Goal: Information Seeking & Learning: Learn about a topic

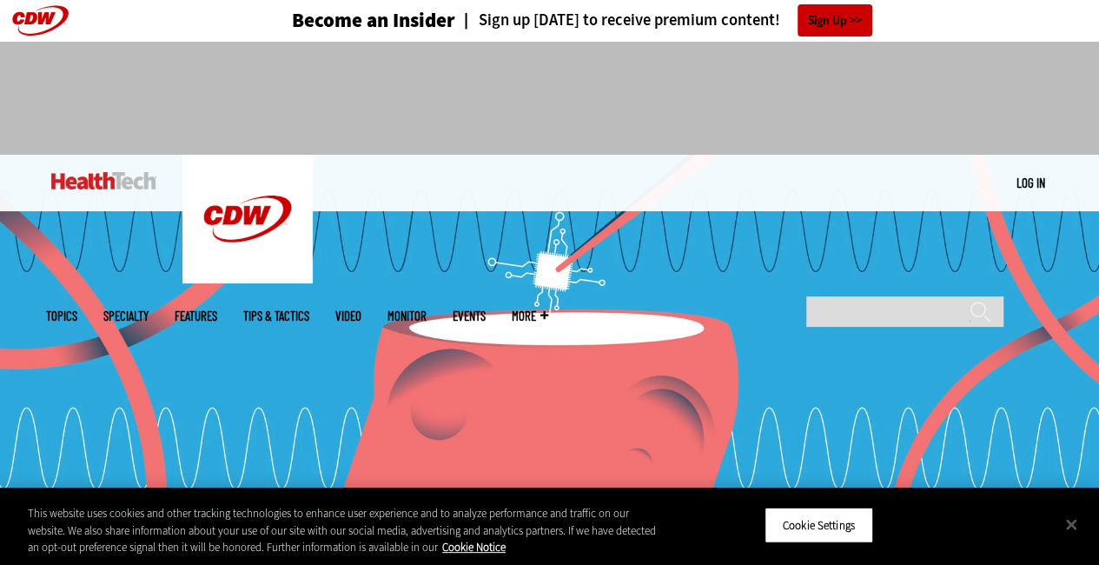
scroll to position [1, 0]
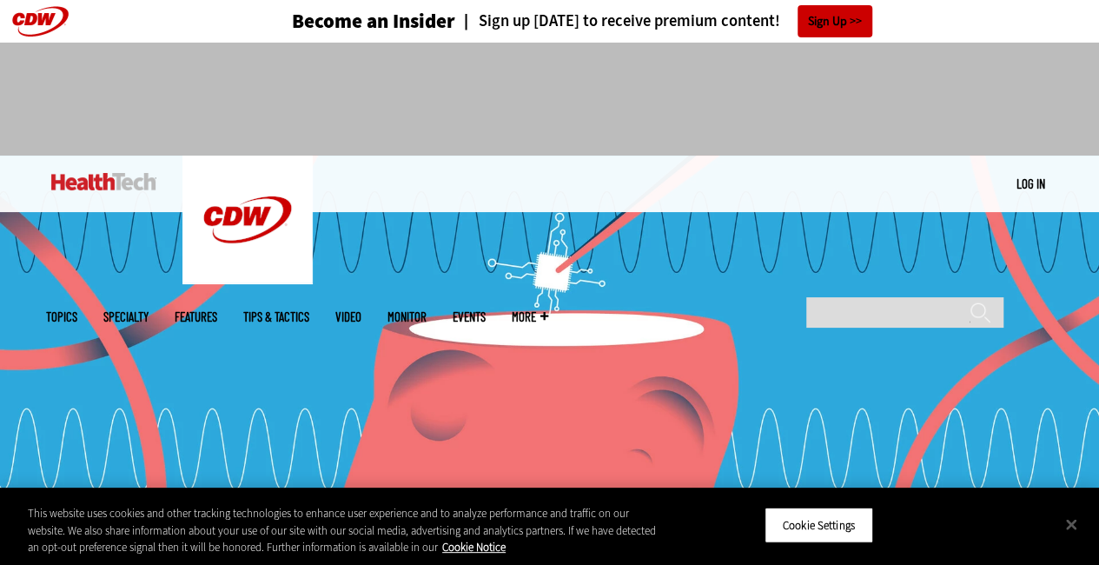
click at [508, 277] on img at bounding box center [549, 347] width 1099 height 382
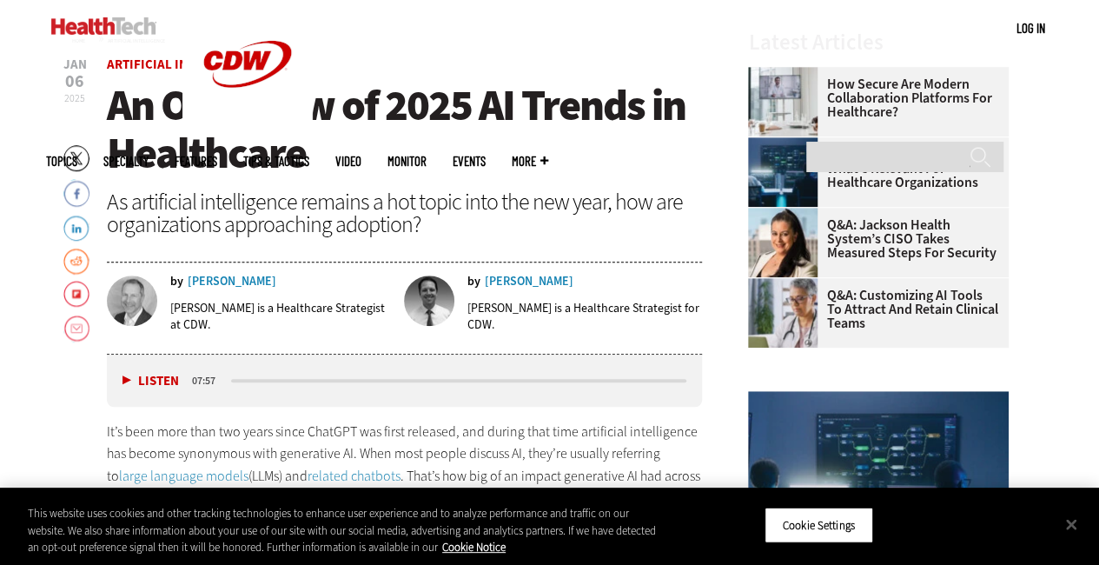
scroll to position [581, 0]
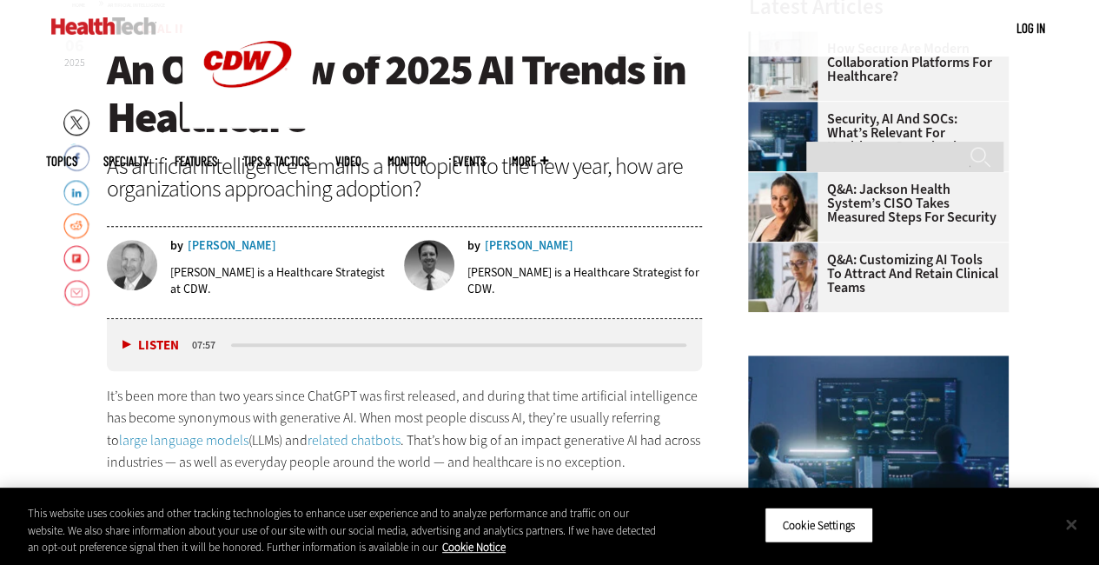
click at [1084, 525] on button "Close" at bounding box center [1071, 524] width 38 height 38
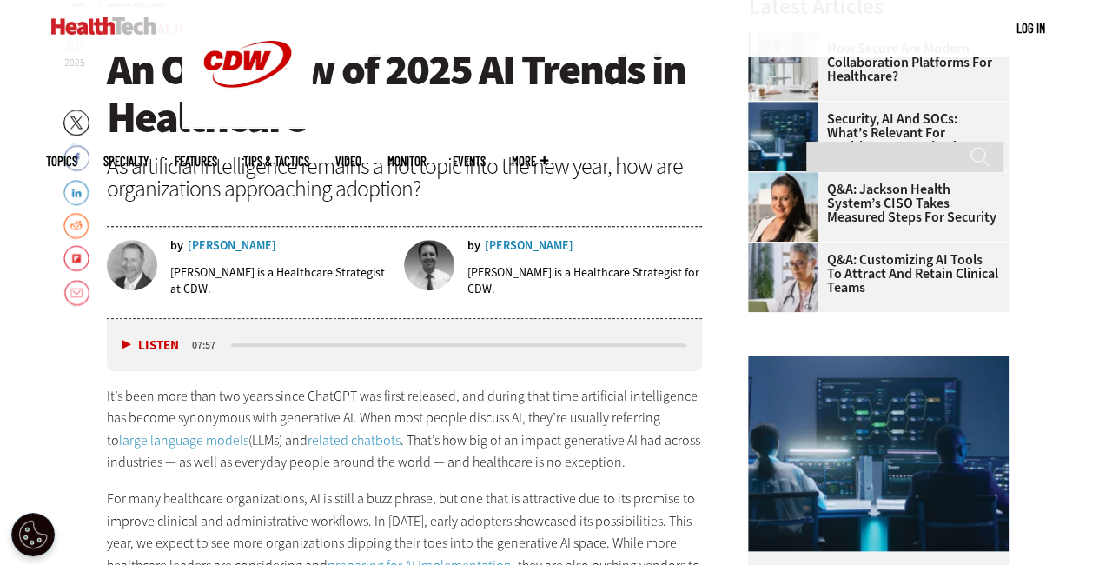
click at [181, 434] on link "large language models" at bounding box center [183, 440] width 129 height 18
click at [497, 249] on div "[PERSON_NAME]" at bounding box center [529, 246] width 89 height 12
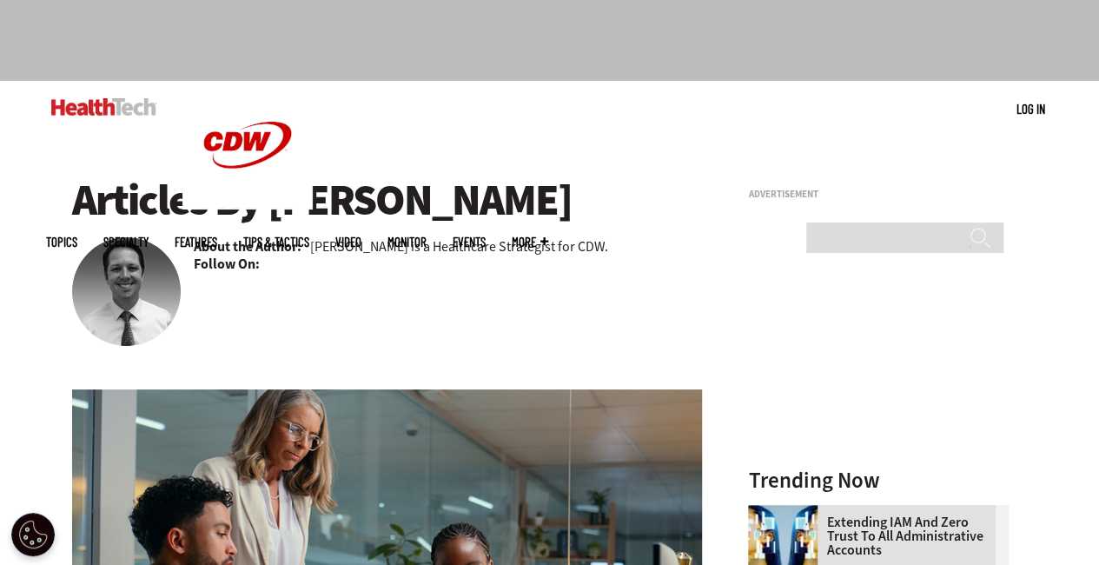
scroll to position [78, 0]
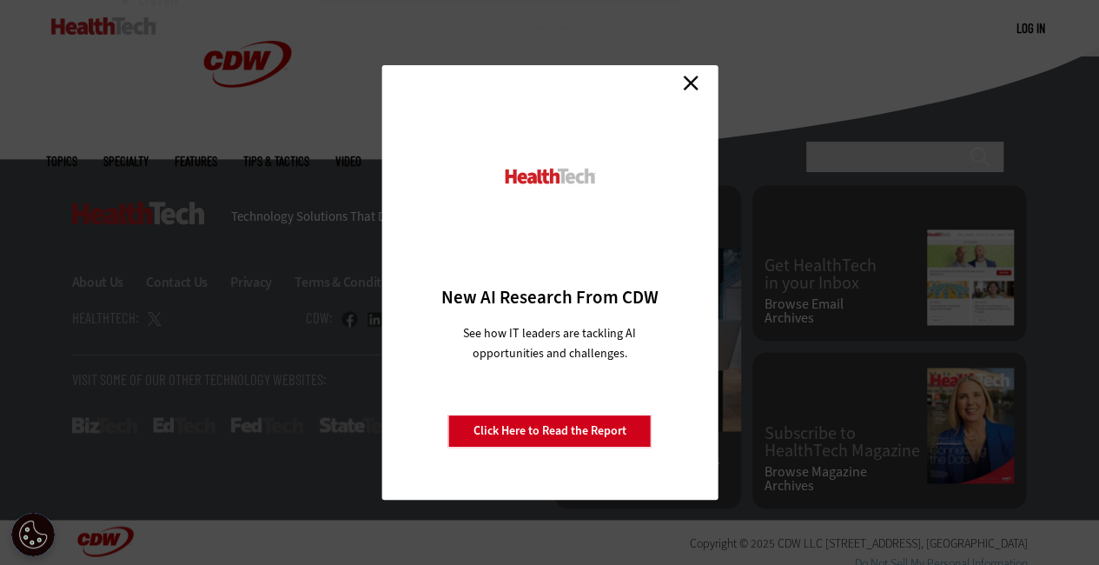
scroll to position [4396, 0]
click at [685, 88] on link "Close" at bounding box center [691, 83] width 26 height 26
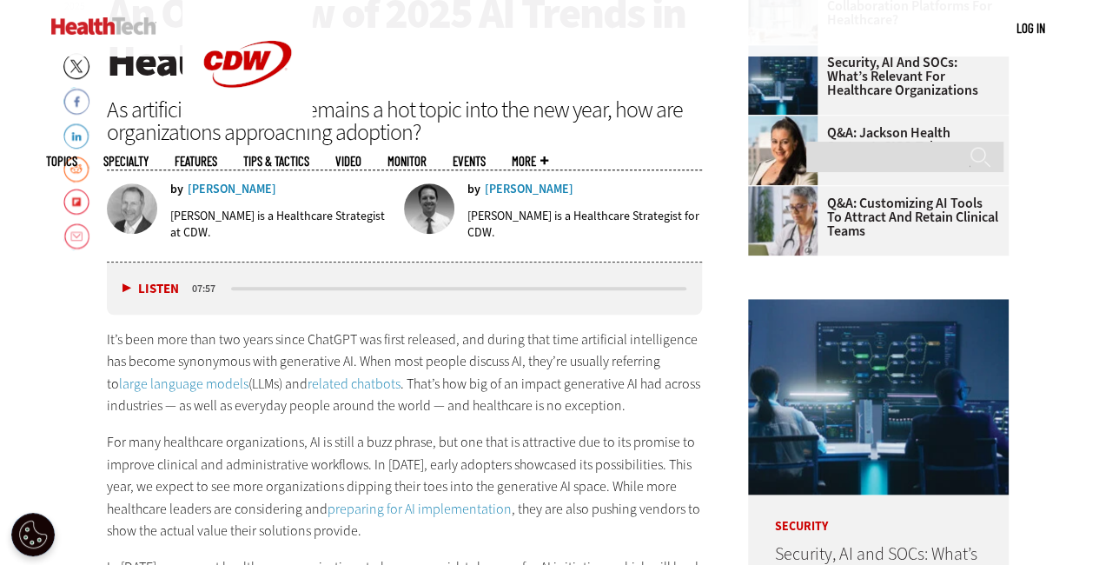
scroll to position [642, 0]
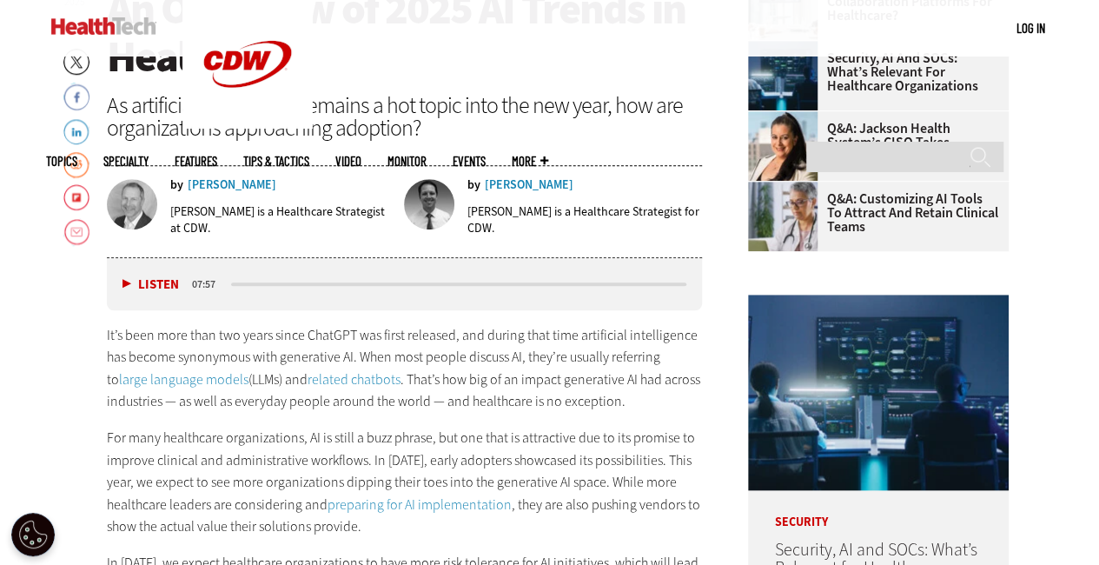
click at [228, 183] on div "[PERSON_NAME]" at bounding box center [232, 185] width 89 height 12
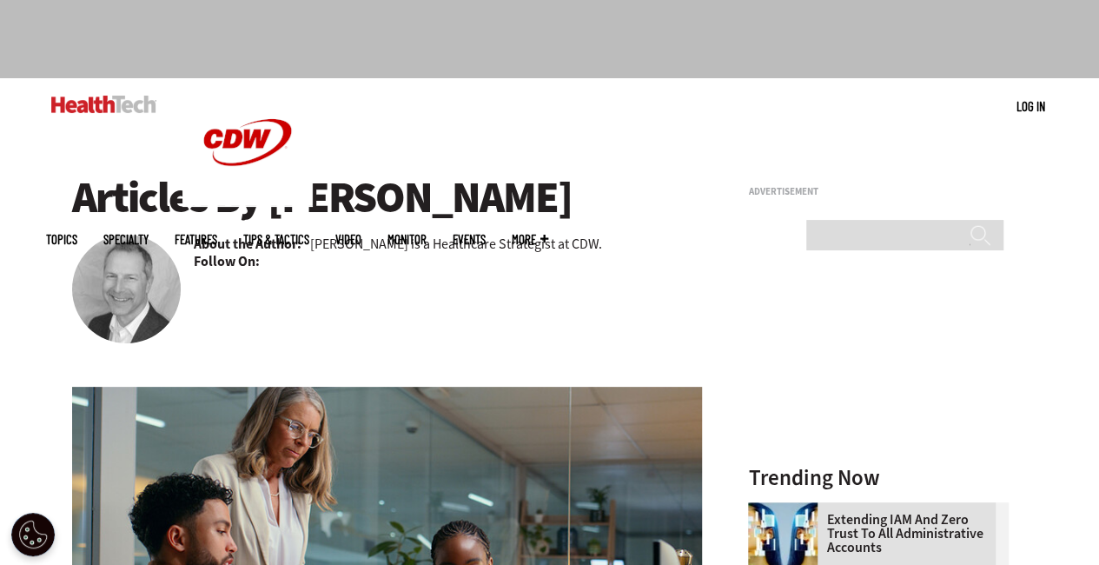
scroll to position [54, 0]
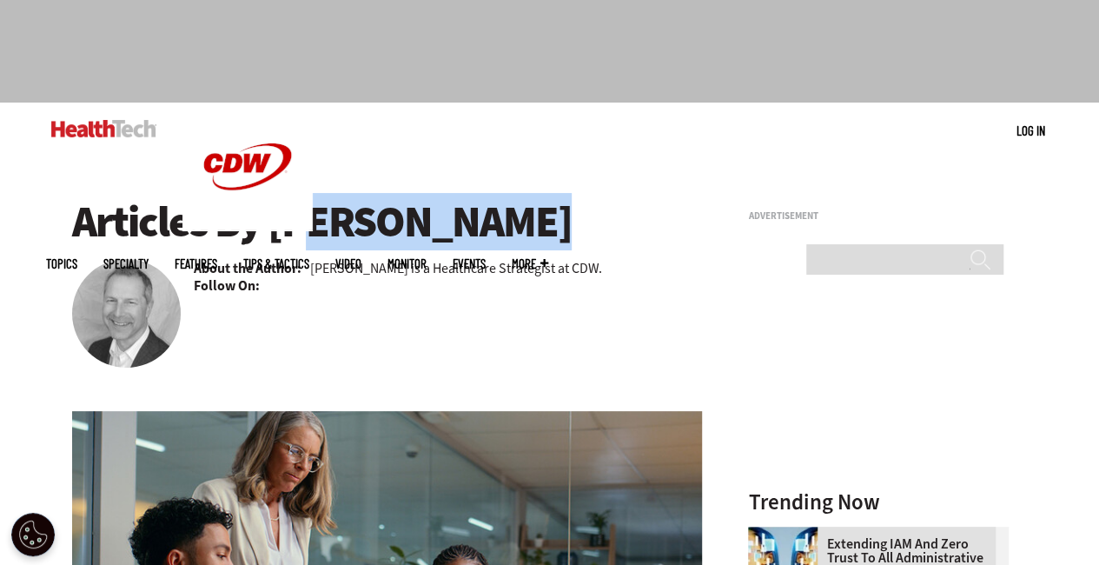
drag, startPoint x: 270, startPoint y: 222, endPoint x: 492, endPoint y: 214, distance: 221.7
click at [492, 214] on h1 "Articles By Ben Sokolow" at bounding box center [387, 222] width 631 height 48
copy h1 "[PERSON_NAME]"
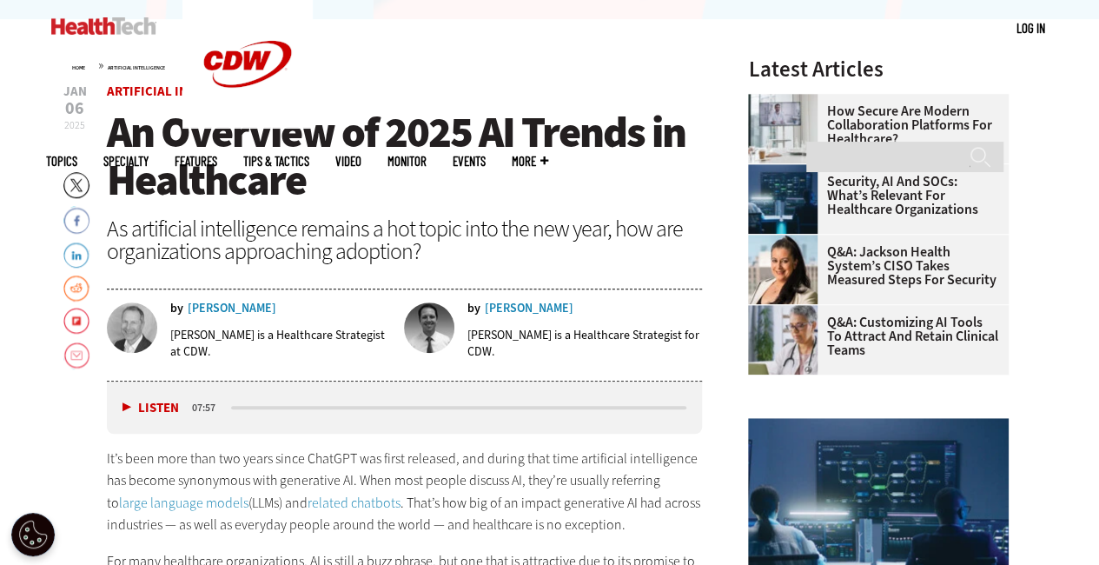
scroll to position [520, 0]
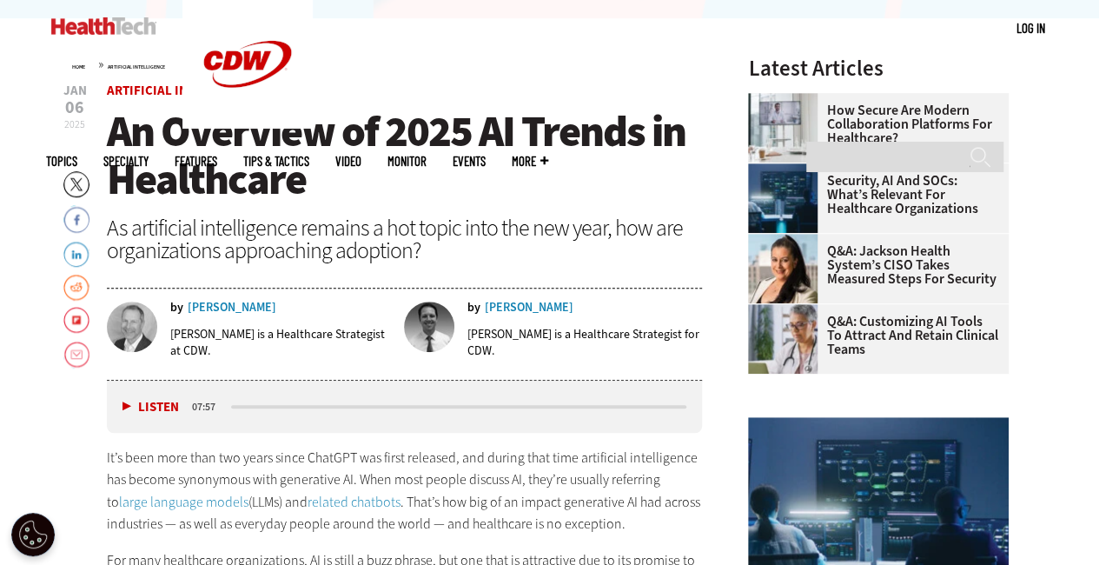
click at [506, 309] on div "[PERSON_NAME]" at bounding box center [529, 308] width 89 height 12
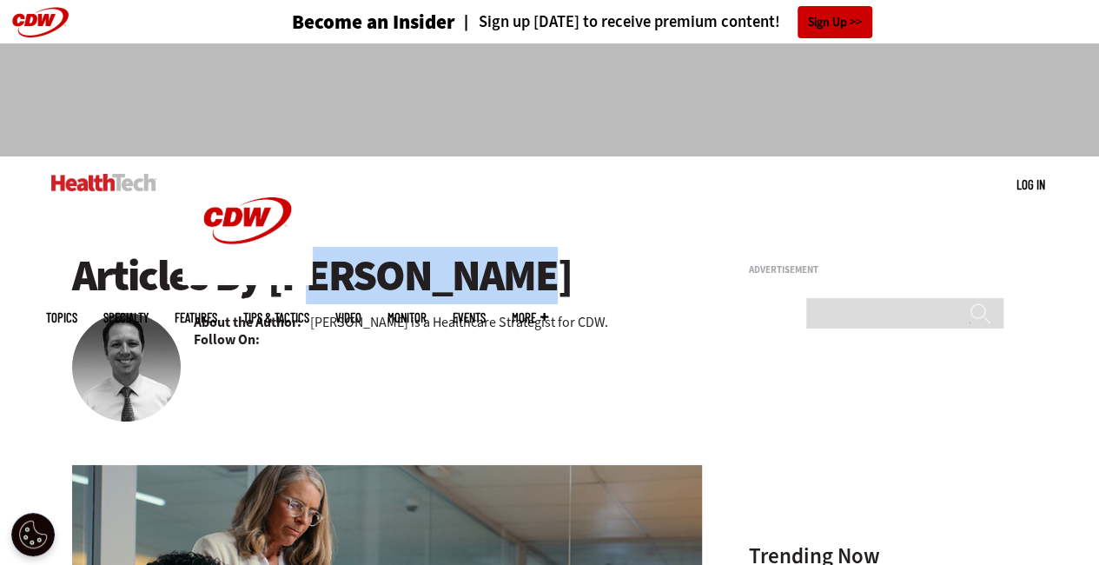
drag, startPoint x: 264, startPoint y: 275, endPoint x: 450, endPoint y: 270, distance: 186.0
click at [450, 270] on h1 "Articles By Lee Pierce" at bounding box center [387, 276] width 631 height 48
copy h1 "Lee Pierce"
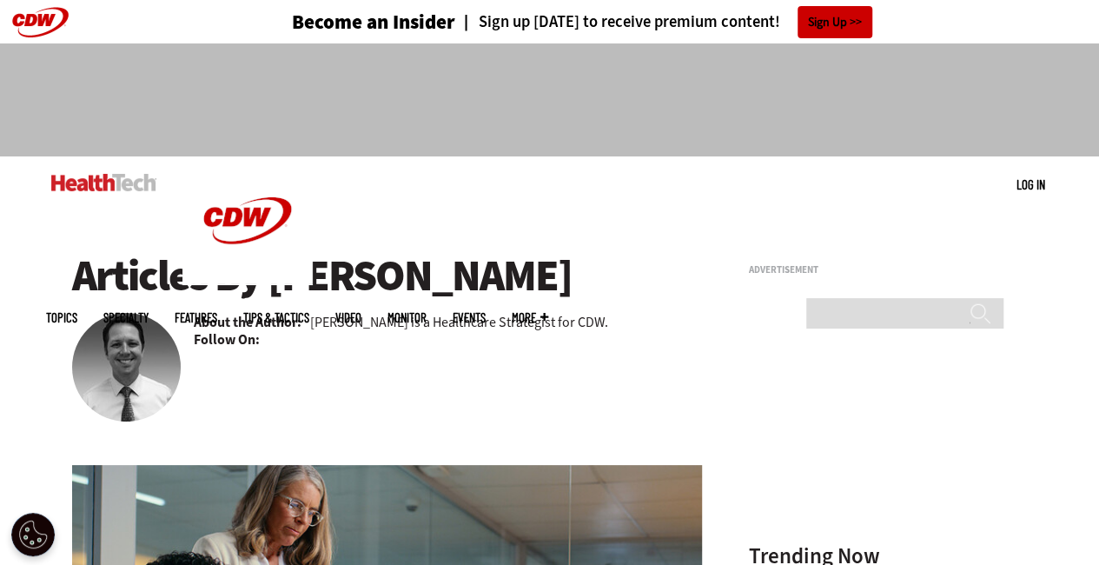
click at [323, 325] on p "Lee Pierce is a Healthcare Strategist for CDW." at bounding box center [459, 322] width 298 height 18
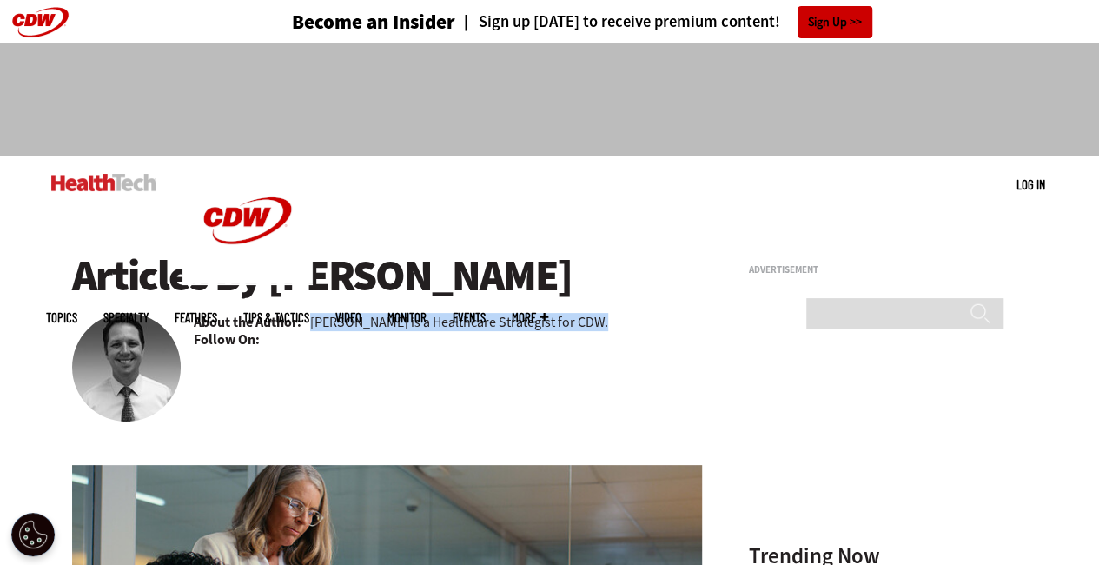
copy div "Lee Pierce is a Healthcare Strategist for CDW."
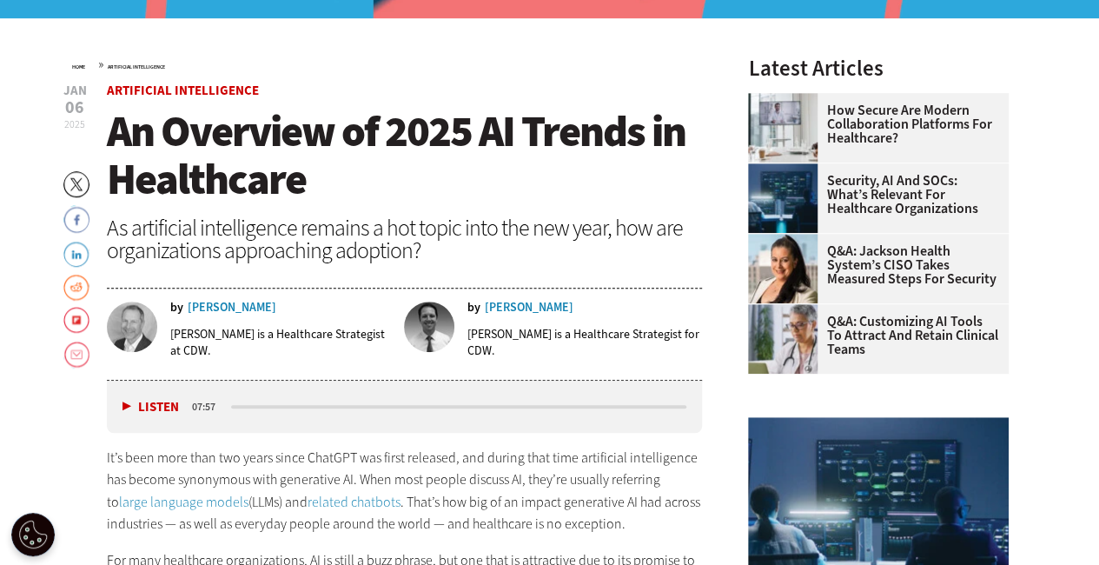
click at [252, 138] on span "An Overview of 2025 AI Trends in Healthcare" at bounding box center [396, 155] width 579 height 105
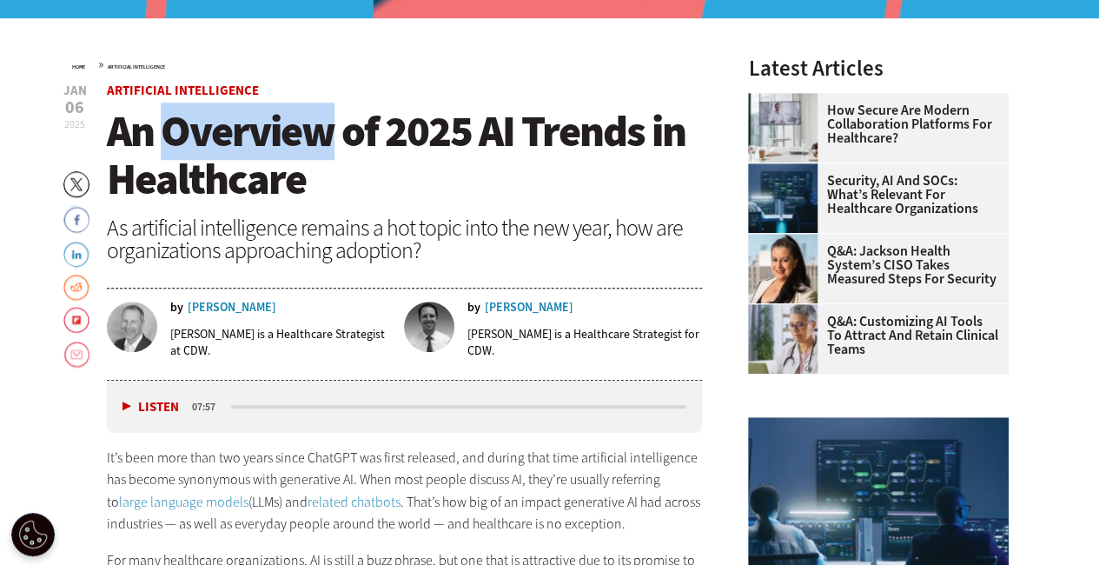
click at [252, 138] on span "An Overview of 2025 AI Trends in Healthcare" at bounding box center [396, 155] width 579 height 105
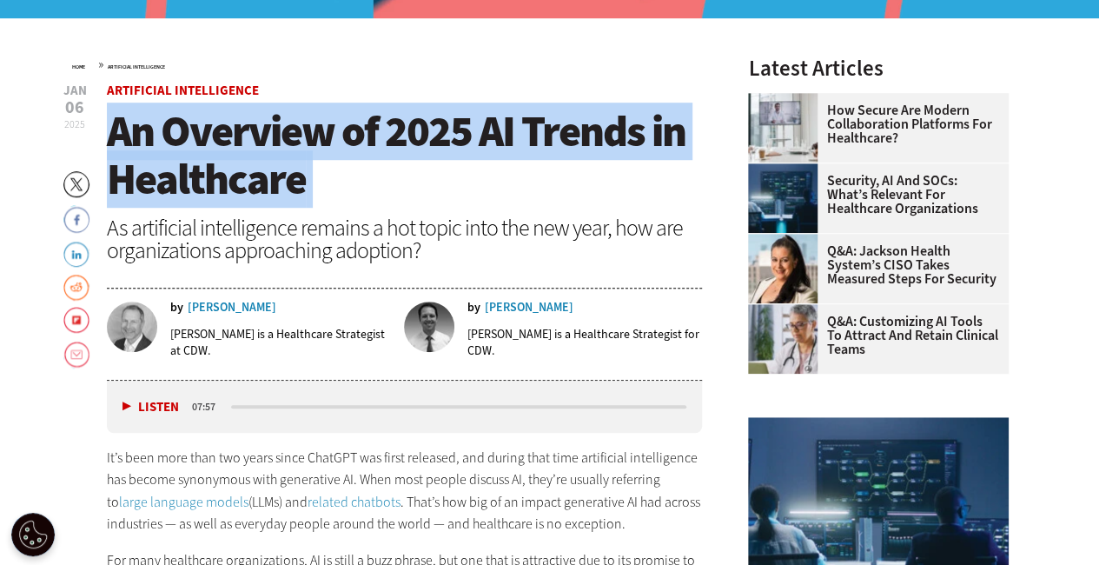
click at [252, 138] on span "An Overview of 2025 AI Trends in Healthcare" at bounding box center [396, 155] width 579 height 105
copy header "An Overview of 2025 AI Trends in Healthcare"
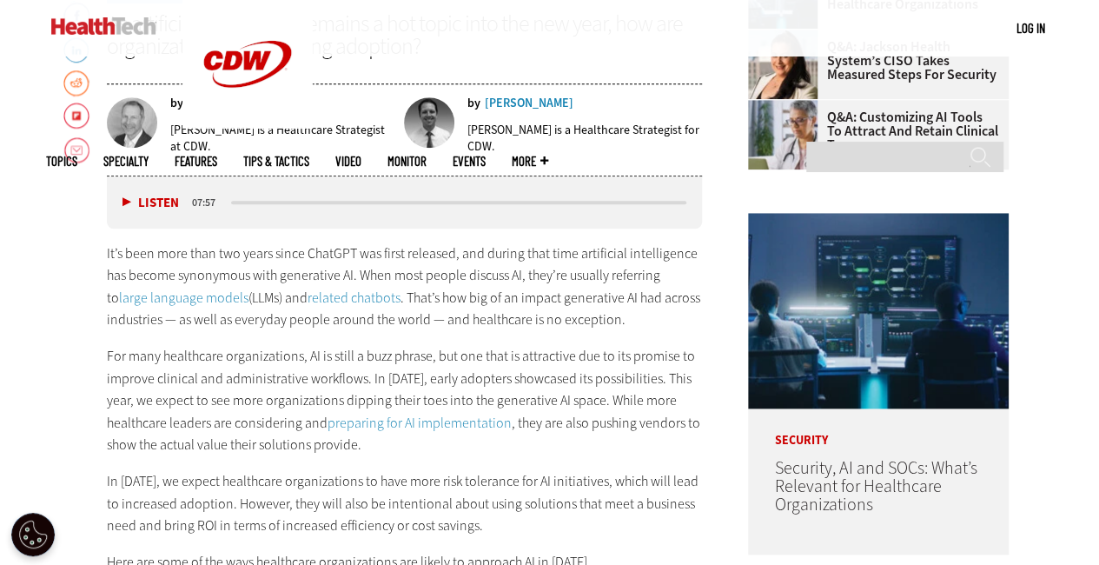
scroll to position [725, 0]
click at [337, 368] on p "For many healthcare organizations, AI is still a buzz phrase, but one that is a…" at bounding box center [405, 399] width 596 height 111
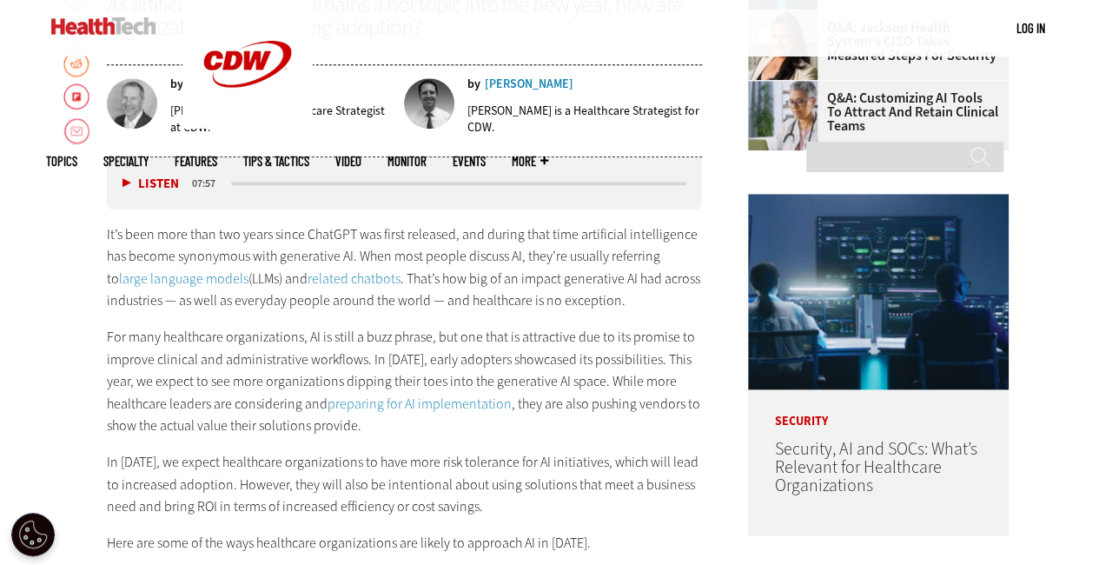
scroll to position [749, 0]
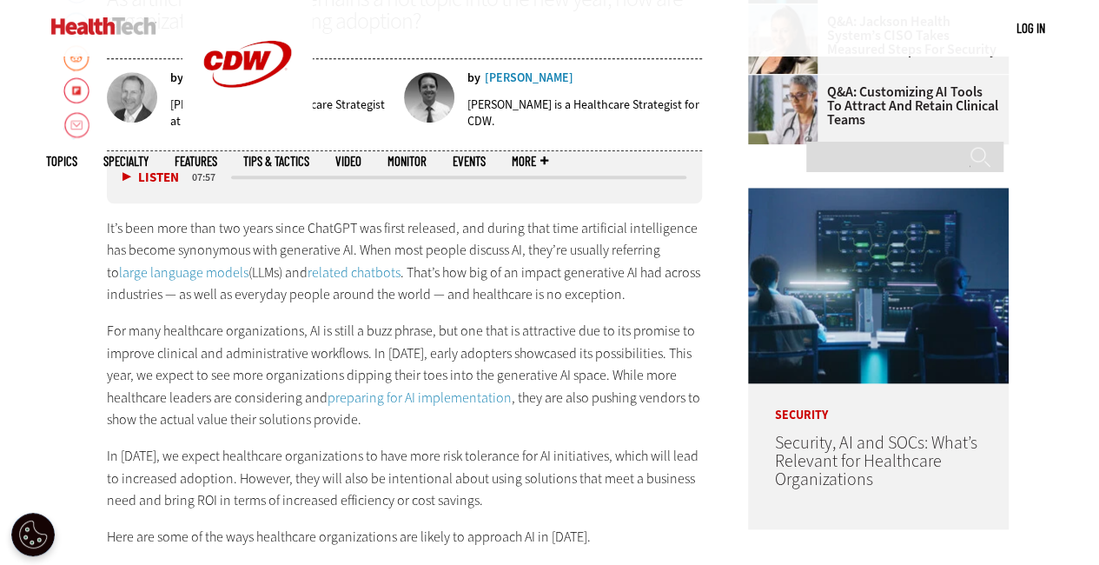
click at [308, 267] on link "related chatbots" at bounding box center [354, 272] width 93 height 18
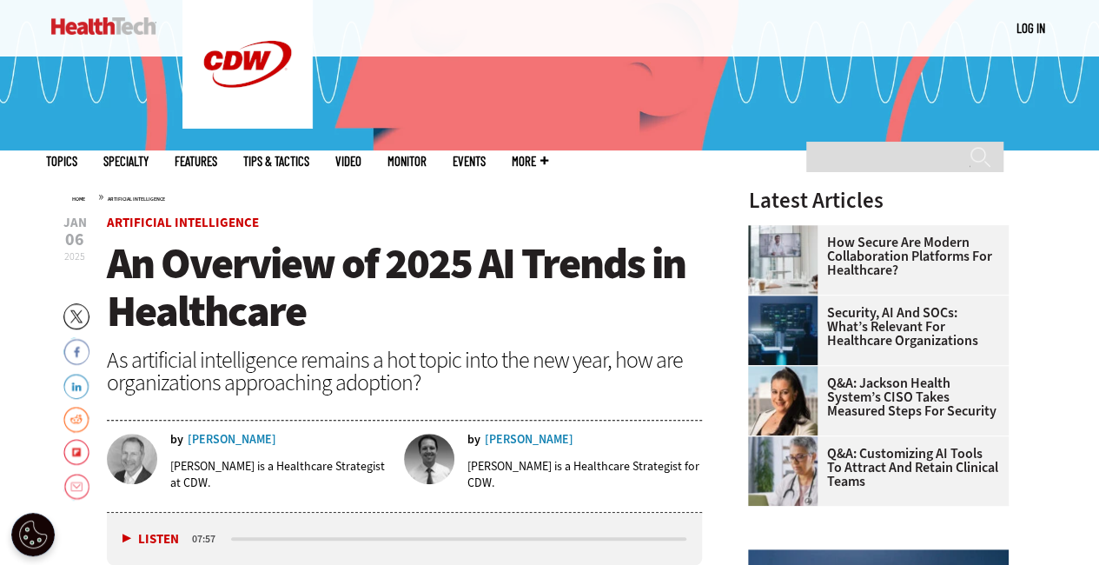
scroll to position [492, 0]
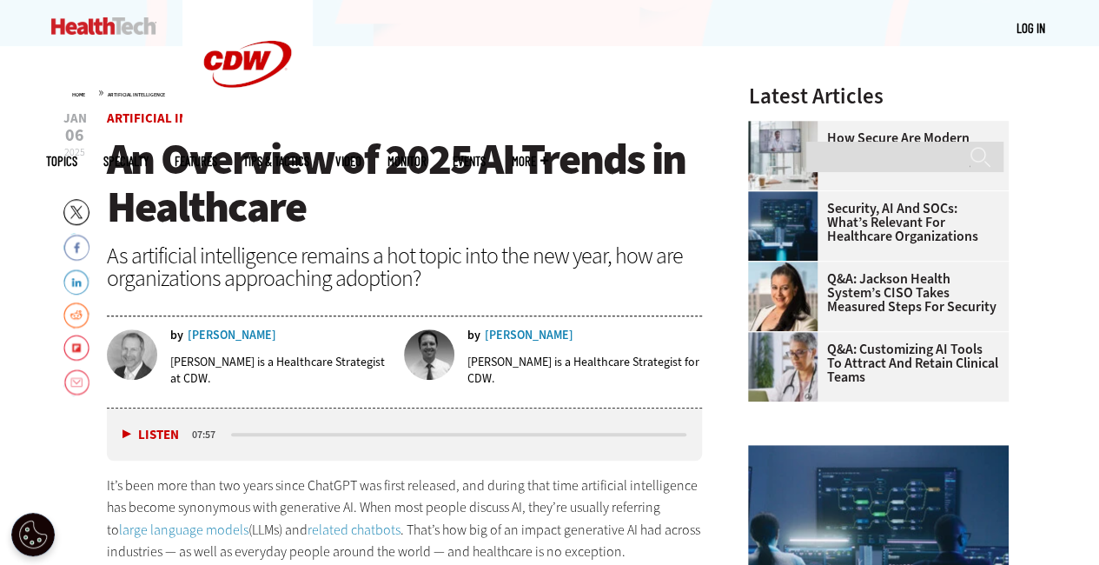
click at [643, 433] on div "media player" at bounding box center [459, 434] width 456 height 3
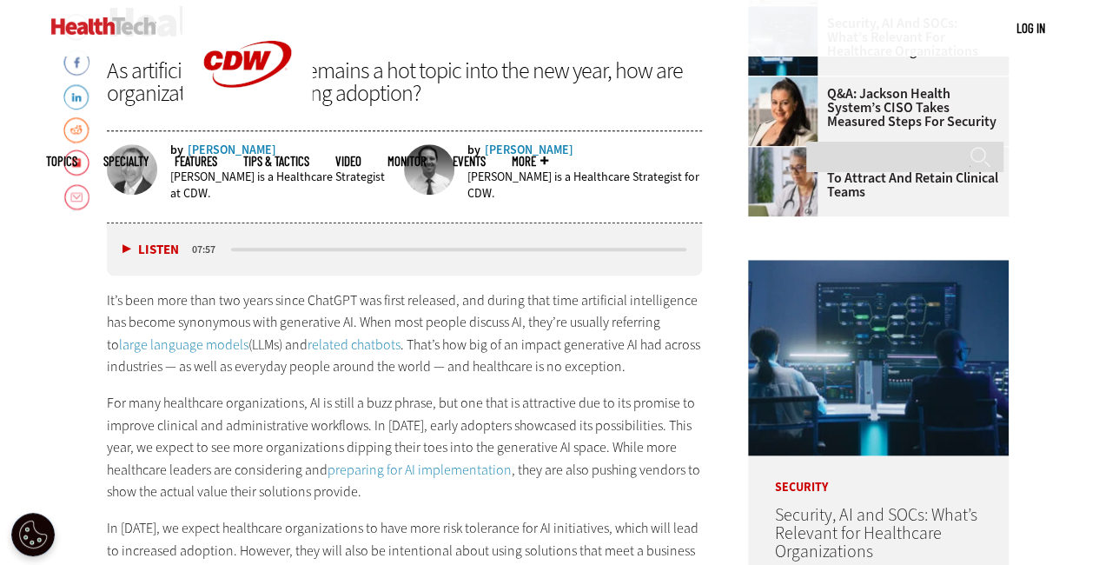
scroll to position [674, 0]
